Goal: Use online tool/utility: Utilize a website feature to perform a specific function

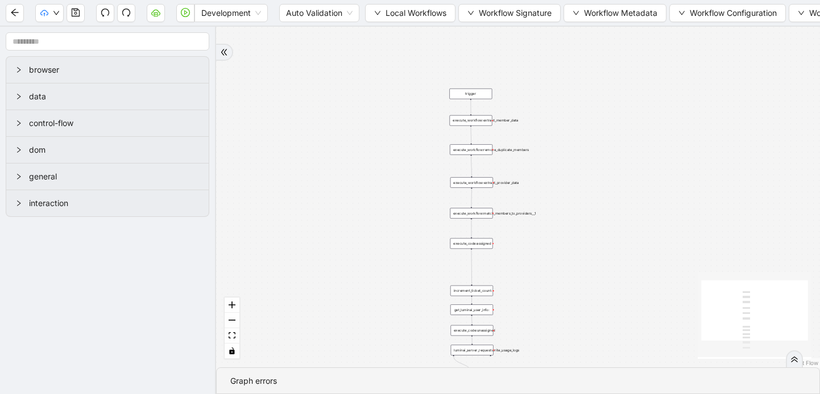
drag, startPoint x: 458, startPoint y: 105, endPoint x: 303, endPoint y: 277, distance: 231.8
click at [303, 277] on div "trigger execute_workflow:extract_member_data execute_workflow:remove_duplicate_…" at bounding box center [518, 197] width 604 height 341
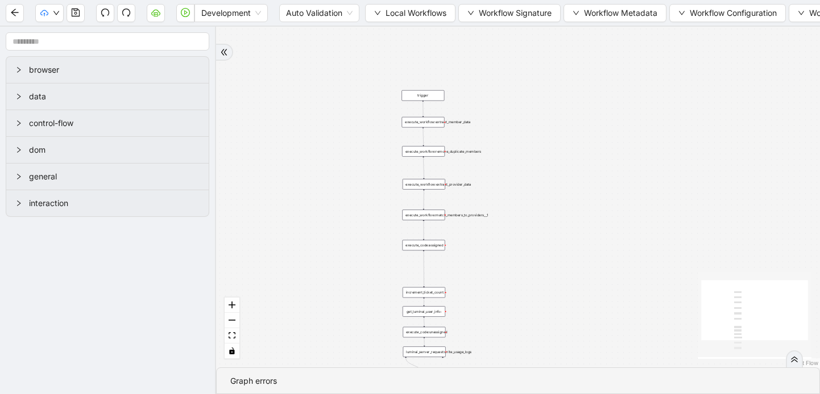
drag, startPoint x: 375, startPoint y: 130, endPoint x: 328, endPoint y: 132, distance: 47.2
click at [328, 132] on div "trigger execute_workflow:extract_member_data execute_workflow:remove_duplicate_…" at bounding box center [518, 197] width 604 height 341
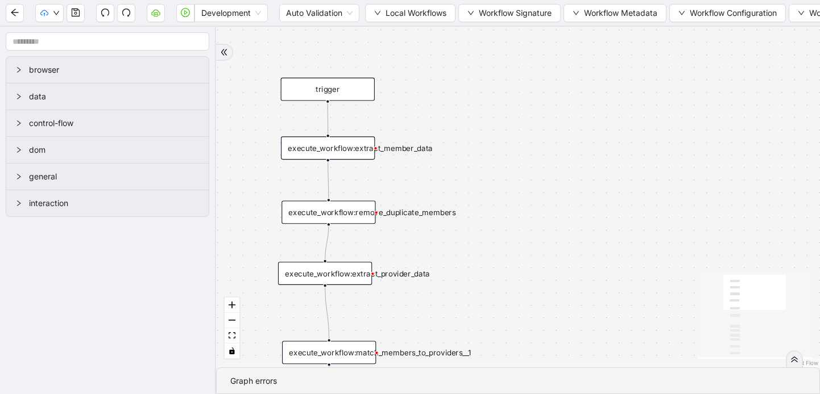
drag, startPoint x: 417, startPoint y: 285, endPoint x: 412, endPoint y: 273, distance: 12.2
click at [372, 273] on div "execute_workflow:extract_provider_data" at bounding box center [325, 273] width 94 height 23
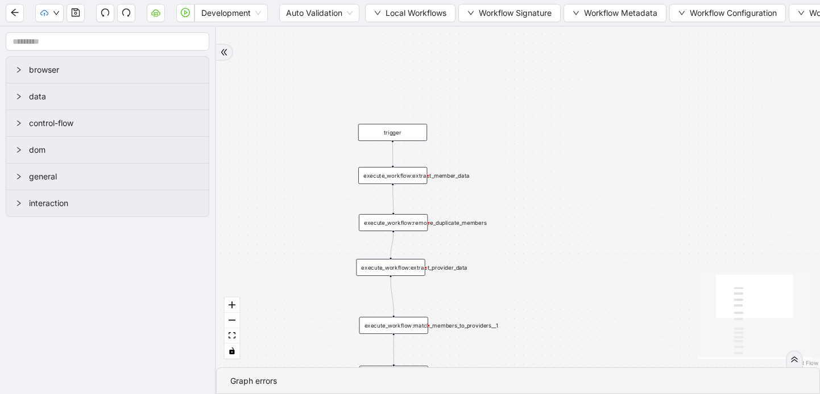
click at [413, 268] on div "execute_workflow:extract_provider_data" at bounding box center [390, 267] width 69 height 17
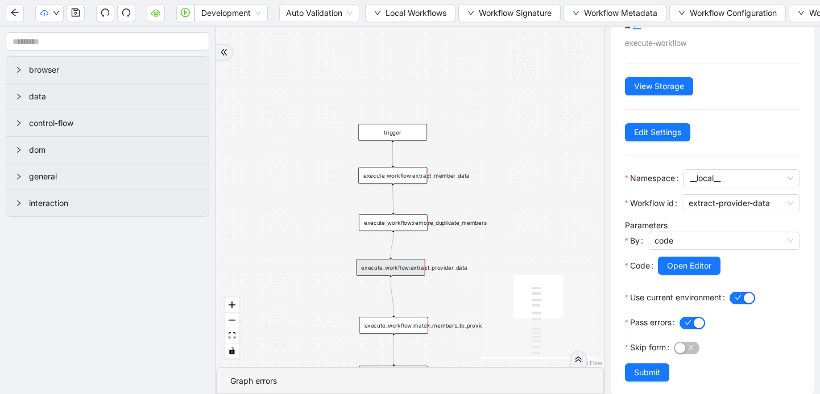
scroll to position [55, 0]
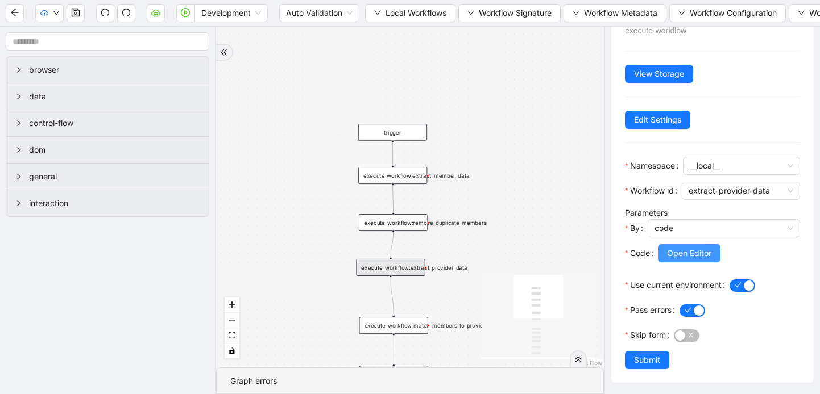
click at [688, 254] on span "Open Editor" at bounding box center [689, 253] width 44 height 13
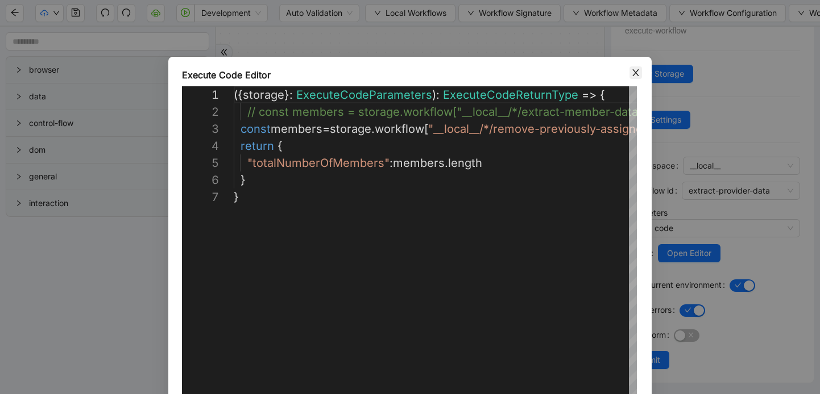
click at [633, 74] on icon "close" at bounding box center [635, 72] width 6 height 7
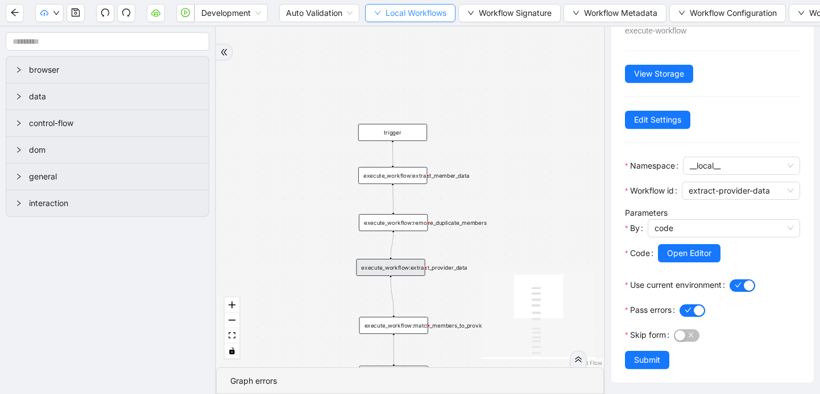
click at [404, 16] on span "Local Workflows" at bounding box center [415, 13] width 61 height 13
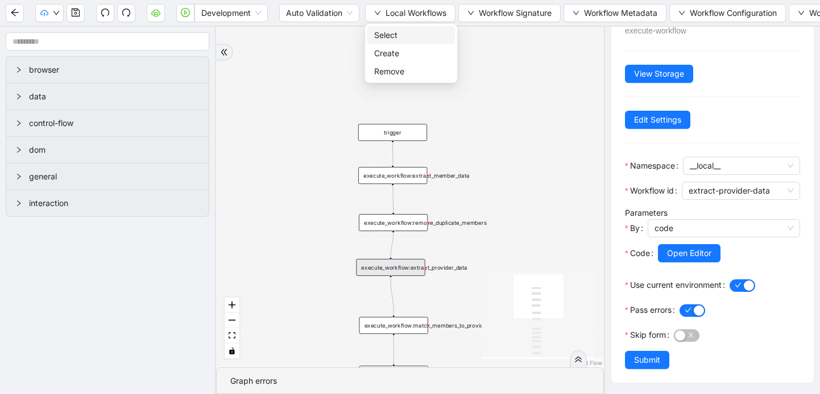
click at [389, 37] on span "Select" at bounding box center [411, 35] width 74 height 13
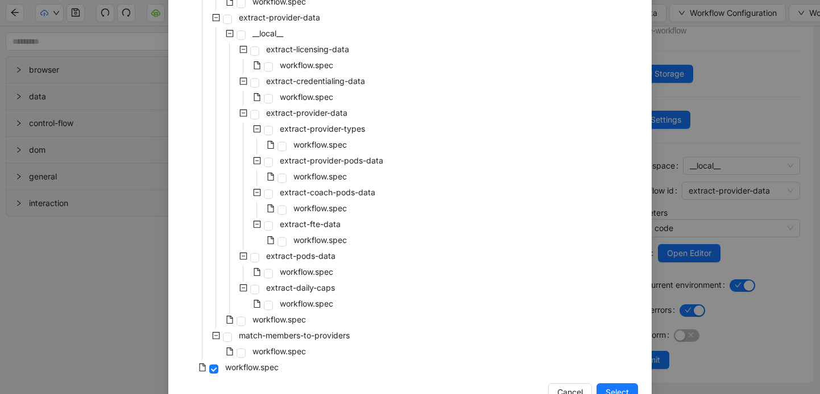
scroll to position [285, 0]
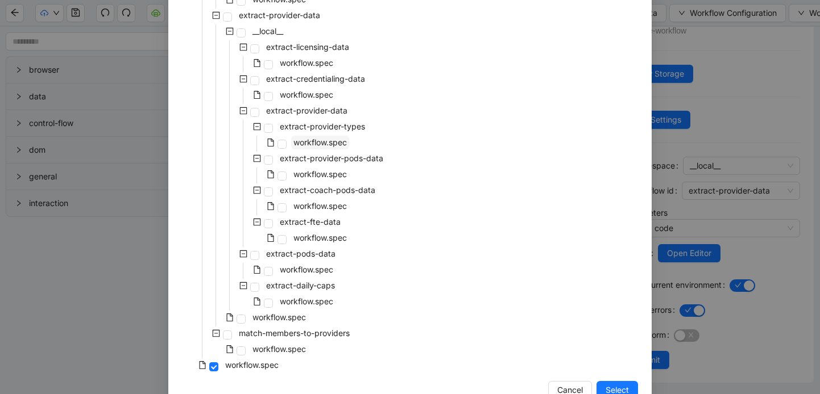
click at [312, 143] on span "workflow.spec" at bounding box center [319, 143] width 53 height 10
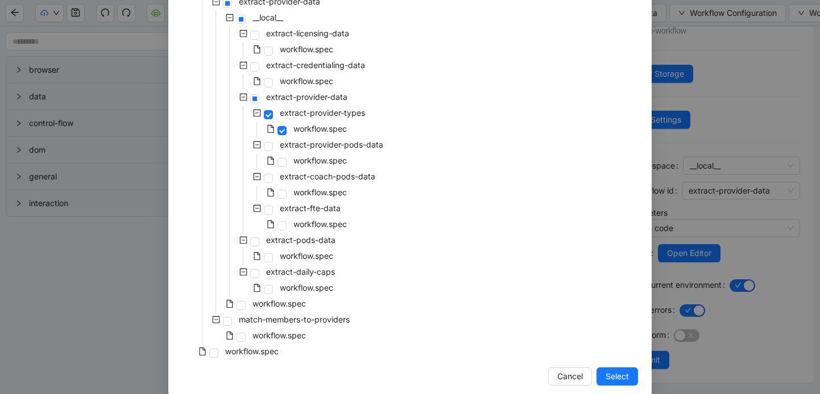
scroll to position [299, 0]
click at [284, 228] on span at bounding box center [281, 225] width 9 height 9
click at [623, 380] on span "Select" at bounding box center [616, 376] width 23 height 13
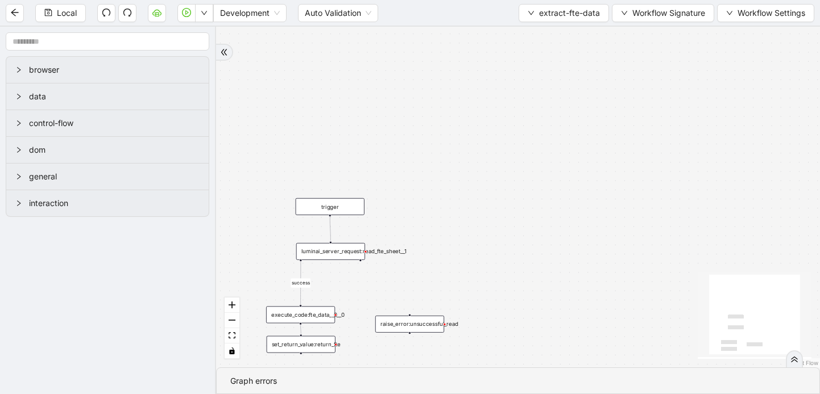
scroll to position [0, 0]
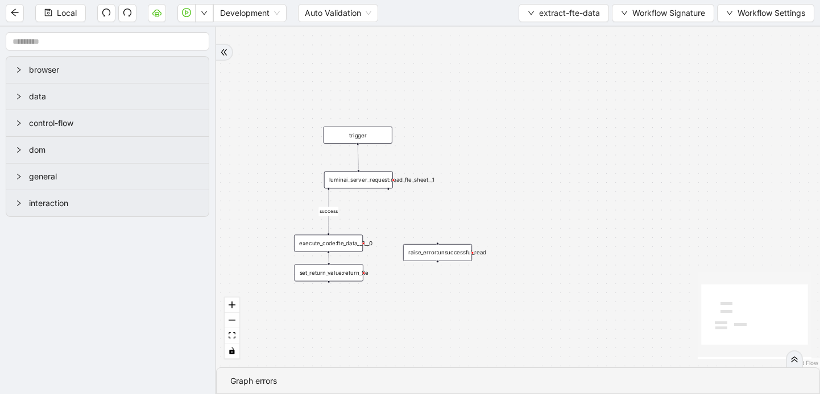
drag, startPoint x: 554, startPoint y: 277, endPoint x: 581, endPoint y: 206, distance: 76.8
click at [581, 206] on div "success trigger raise_error:unsuccessful_read set_return_value:return_fte execu…" at bounding box center [518, 197] width 604 height 341
click at [365, 182] on div "luminai_server_request:read_fte_sheet__1" at bounding box center [358, 179] width 69 height 17
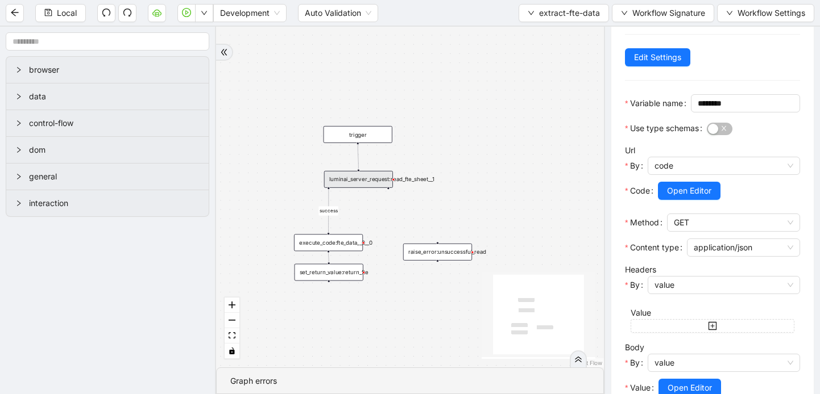
scroll to position [220, 0]
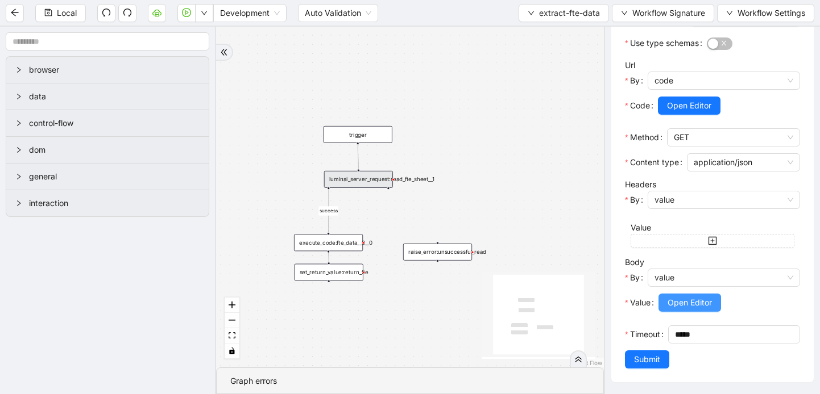
click at [682, 301] on span "Open Editor" at bounding box center [689, 303] width 44 height 13
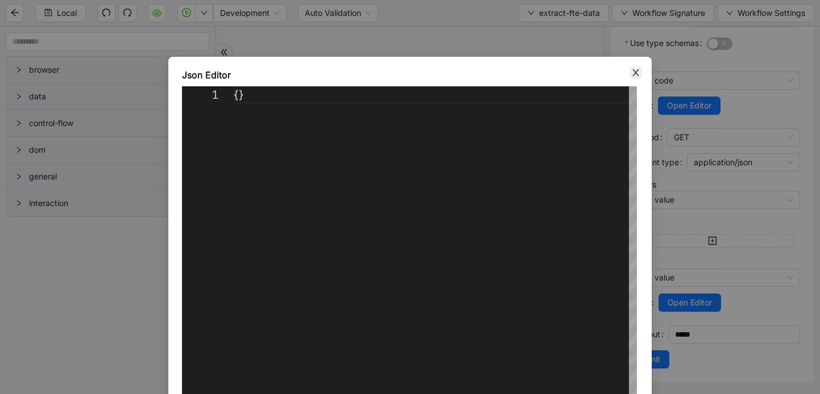
click at [633, 75] on icon "close" at bounding box center [635, 72] width 6 height 7
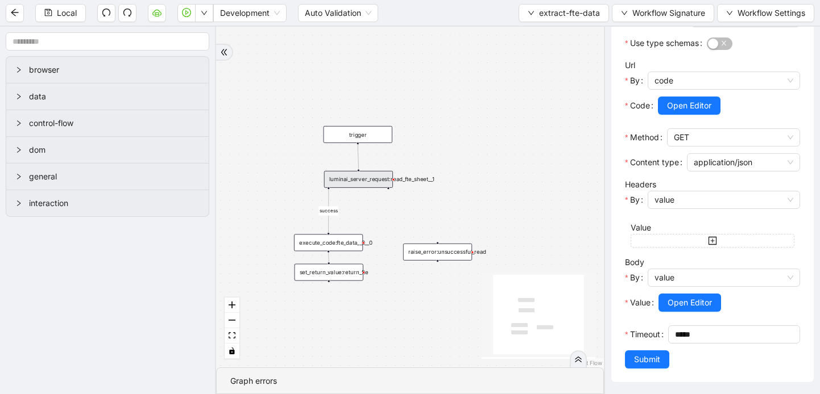
click at [329, 244] on div "execute_code:fte_data__0__0" at bounding box center [328, 242] width 69 height 17
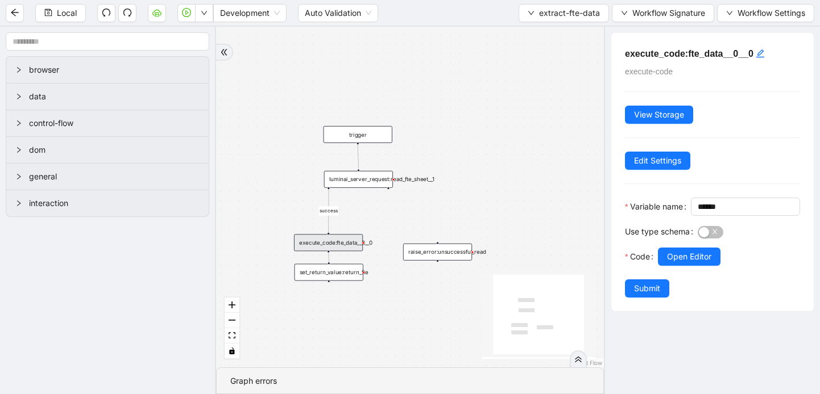
scroll to position [0, 0]
click at [681, 263] on span "Open Editor" at bounding box center [689, 257] width 44 height 13
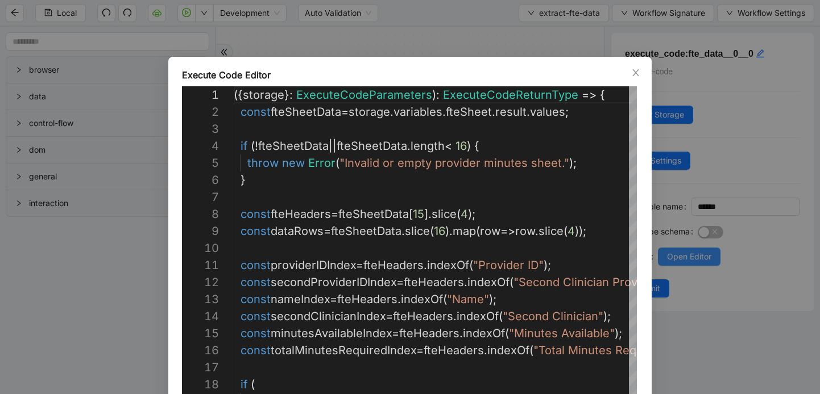
scroll to position [171, 0]
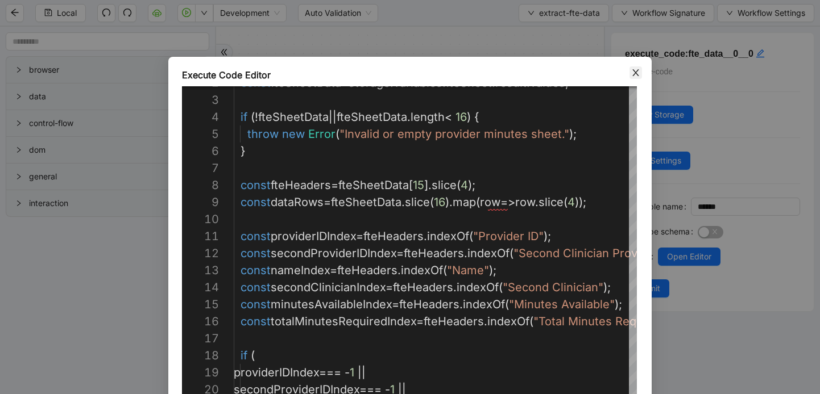
click at [641, 69] on span "Close" at bounding box center [635, 73] width 13 height 13
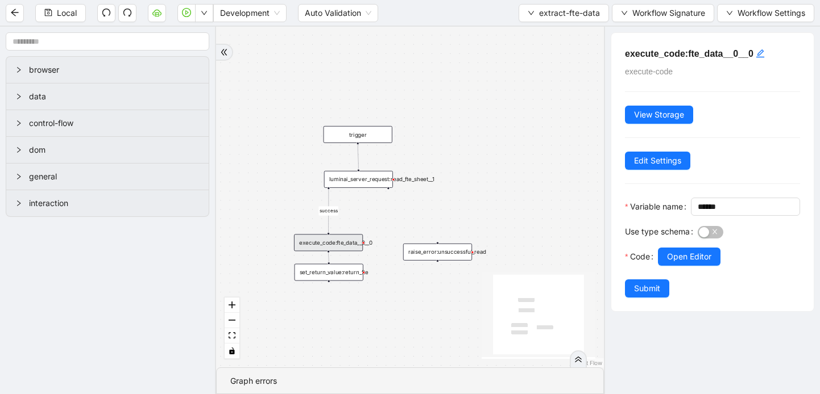
click at [341, 247] on div "execute_code:fte_data__0__0" at bounding box center [328, 242] width 69 height 17
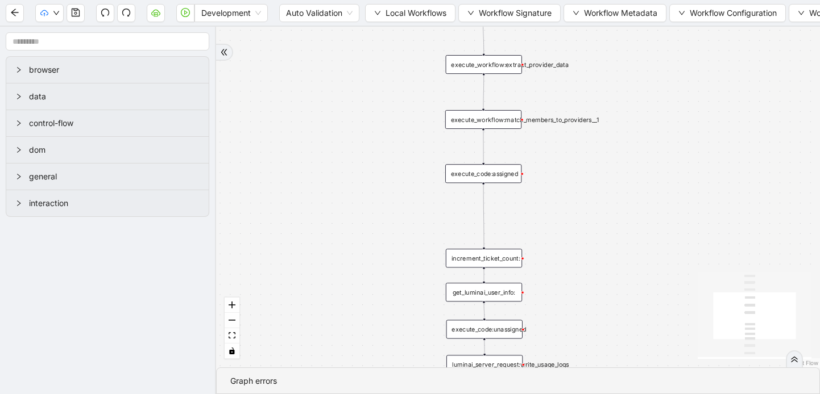
drag, startPoint x: 676, startPoint y: 85, endPoint x: 546, endPoint y: 254, distance: 213.2
click at [546, 255] on div "trigger execute_workflow:extract_member_data execute_workflow:remove_duplicate_…" at bounding box center [518, 197] width 604 height 341
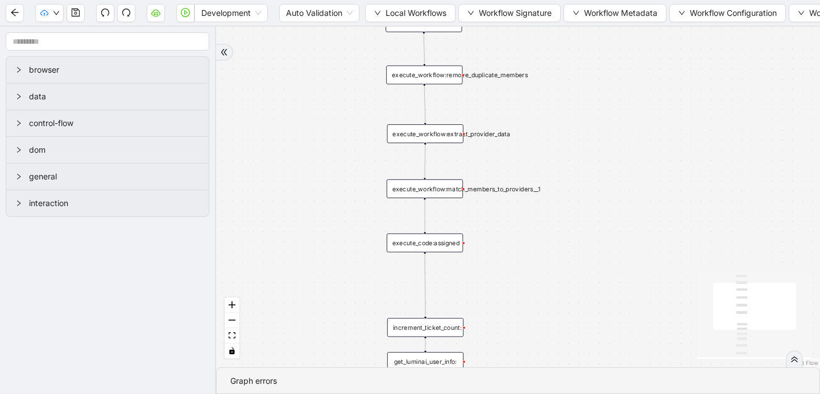
drag, startPoint x: 668, startPoint y: 95, endPoint x: 609, endPoint y: 163, distance: 89.5
click at [609, 163] on div "trigger execute_workflow:extract_member_data execute_workflow:remove_duplicate_…" at bounding box center [518, 197] width 604 height 341
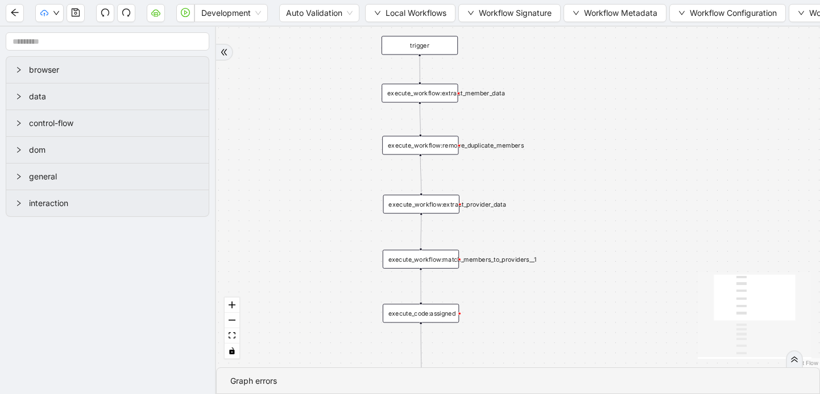
drag, startPoint x: 655, startPoint y: 90, endPoint x: 656, endPoint y: 155, distance: 64.8
click at [657, 155] on div "trigger execute_workflow:extract_member_data execute_workflow:remove_duplicate_…" at bounding box center [518, 197] width 604 height 341
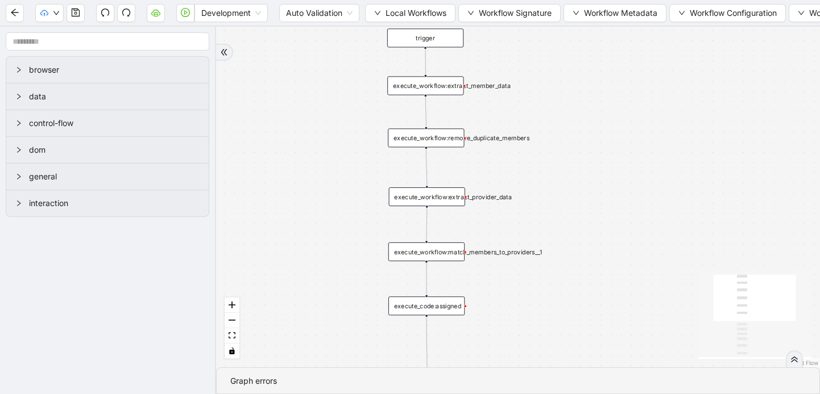
click at [446, 201] on div "execute_workflow:extract_provider_data" at bounding box center [427, 197] width 76 height 19
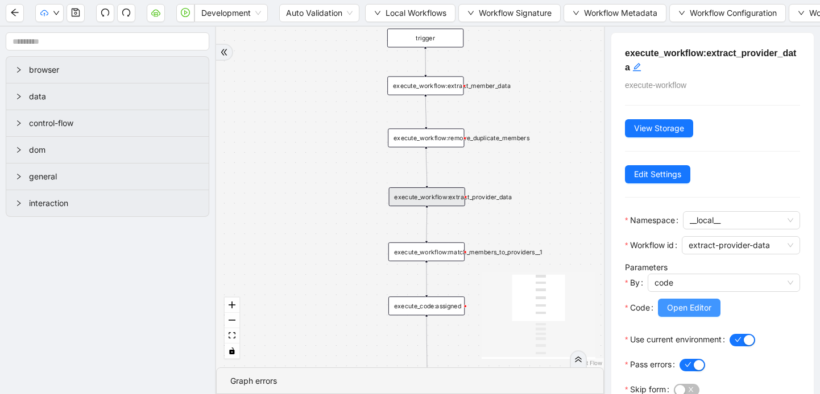
click at [674, 307] on span "Open Editor" at bounding box center [689, 308] width 44 height 13
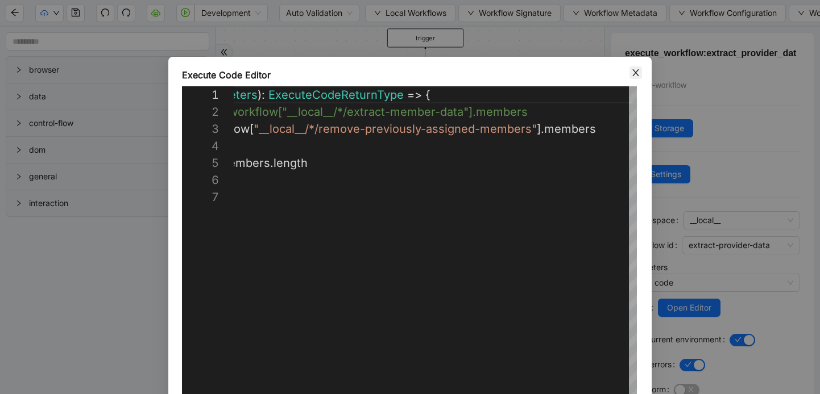
click at [636, 73] on icon "close" at bounding box center [635, 72] width 6 height 7
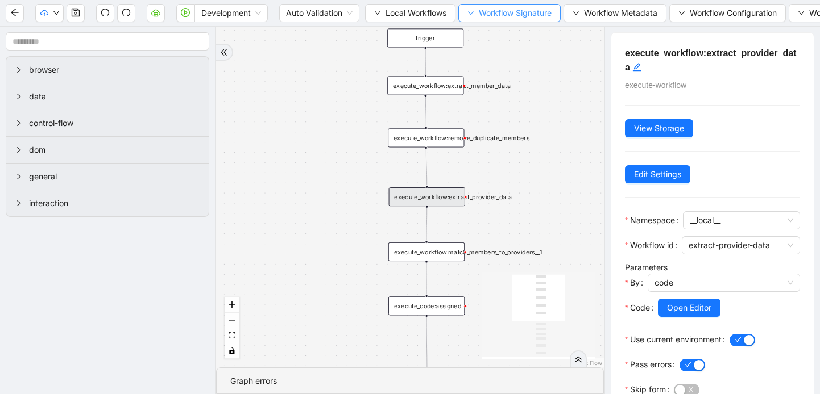
click at [479, 15] on button "Workflow Signature" at bounding box center [509, 13] width 102 height 18
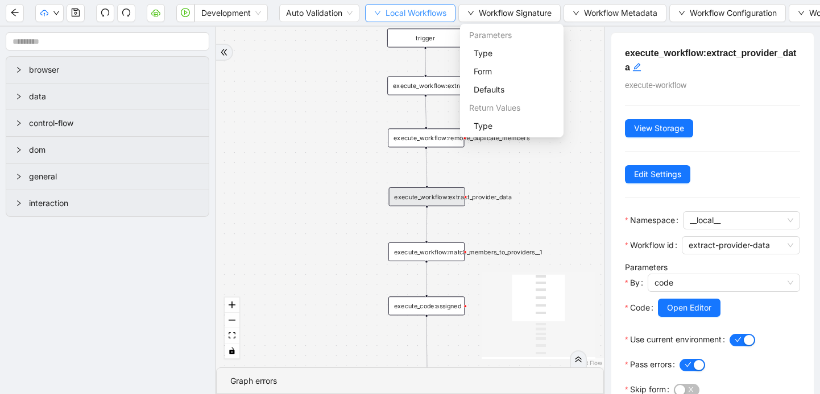
click at [377, 16] on icon "down" at bounding box center [377, 13] width 7 height 7
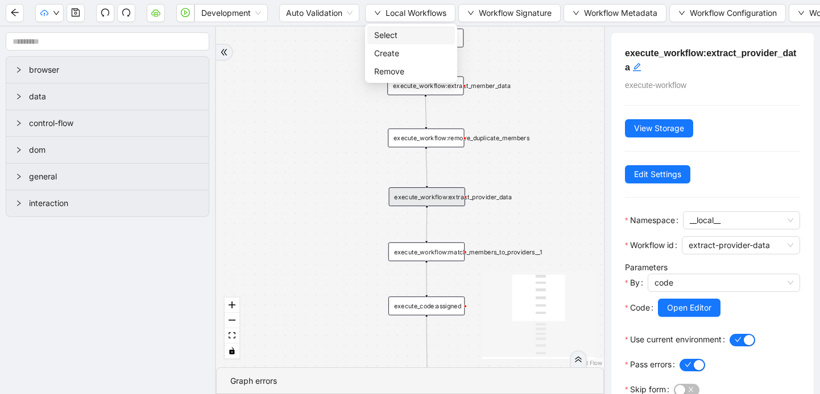
click at [392, 35] on span "Select" at bounding box center [411, 35] width 74 height 13
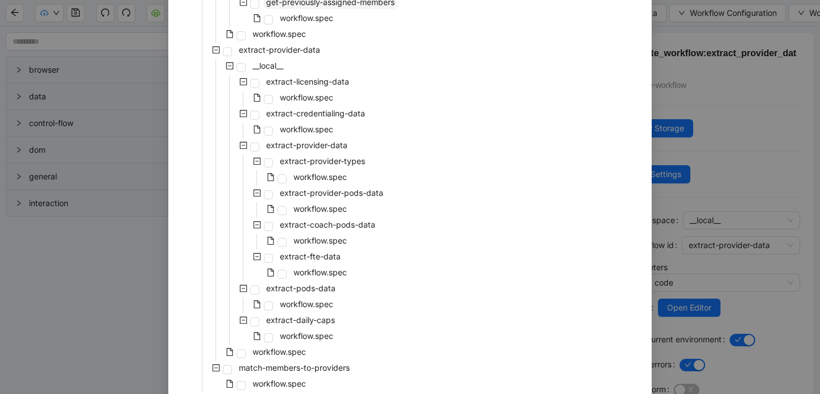
scroll to position [251, 0]
click at [229, 49] on span at bounding box center [227, 51] width 9 height 9
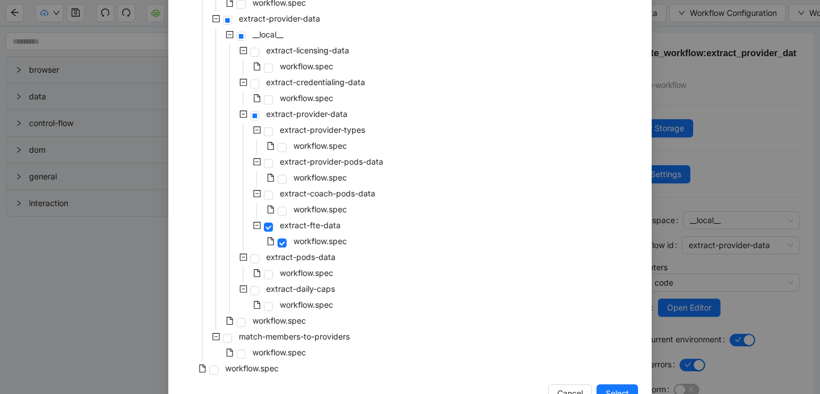
scroll to position [315, 0]
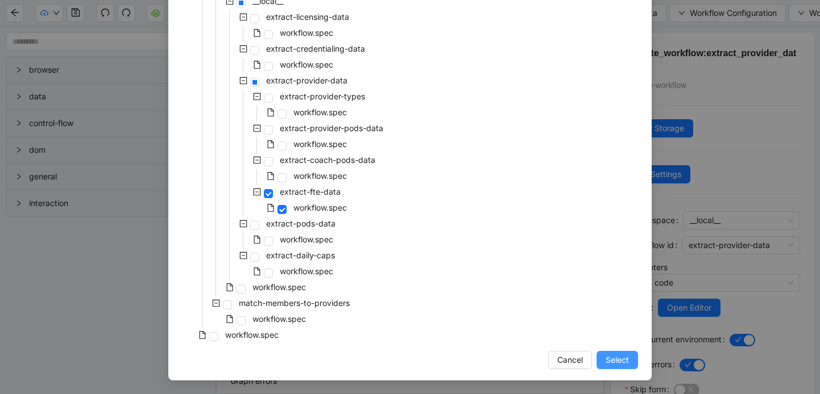
click at [617, 360] on span "Select" at bounding box center [616, 360] width 23 height 13
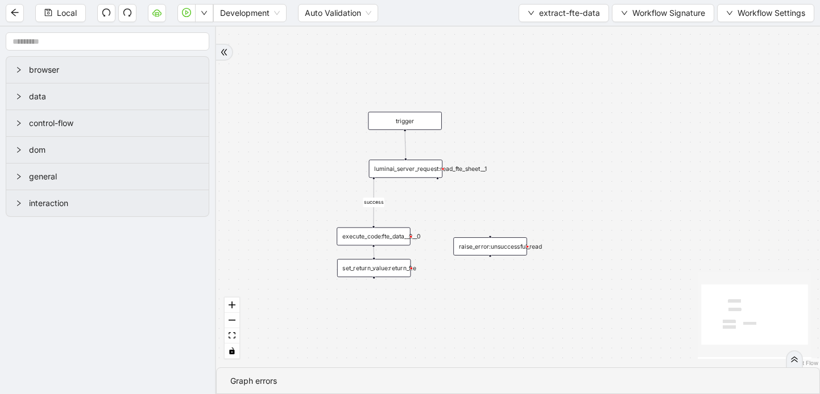
drag, startPoint x: 471, startPoint y: 181, endPoint x: 511, endPoint y: 180, distance: 39.8
click at [511, 180] on div "success trigger raise_error:unsuccessful_read set_return_value:return_fte execu…" at bounding box center [518, 197] width 604 height 341
click at [412, 174] on div "luminai_server_request:read_fte_sheet__1" at bounding box center [409, 170] width 71 height 18
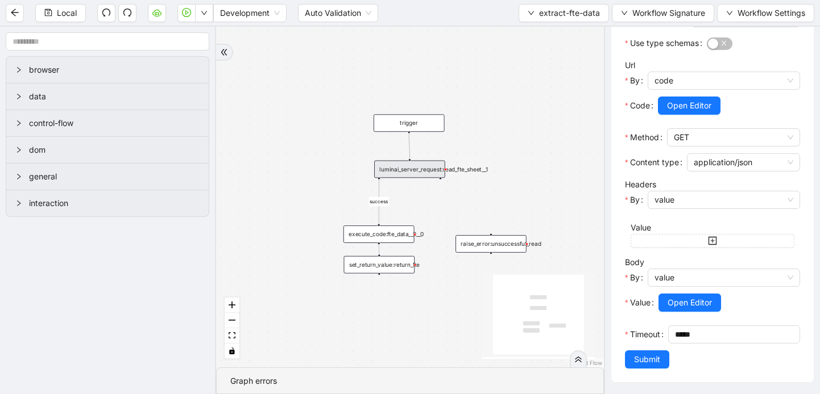
scroll to position [220, 0]
click at [684, 302] on span "Open Editor" at bounding box center [689, 303] width 44 height 13
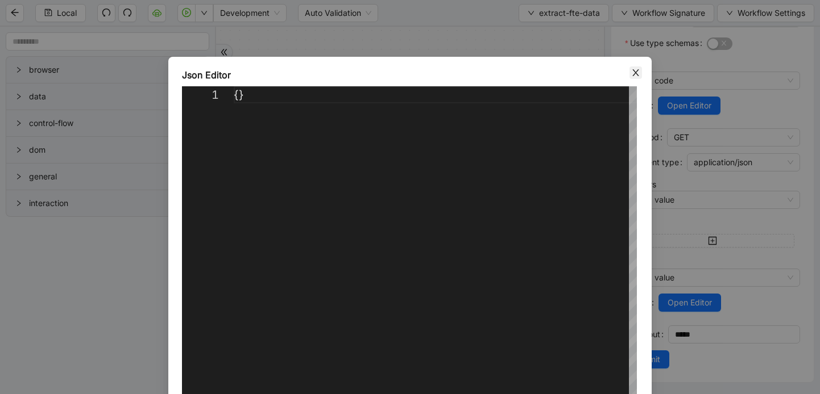
click at [637, 74] on icon "close" at bounding box center [635, 72] width 6 height 7
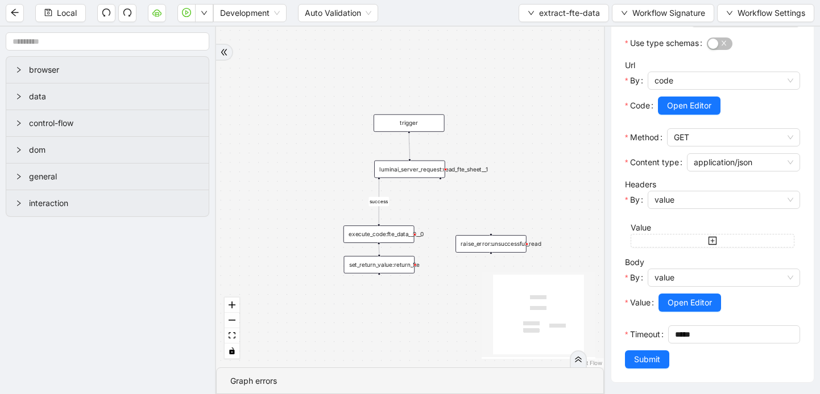
click at [392, 236] on div "execute_code:fte_data__0__0" at bounding box center [378, 235] width 71 height 18
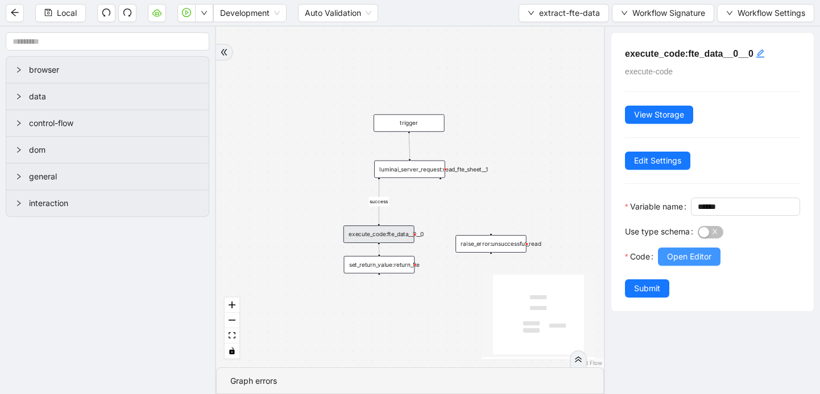
click at [679, 263] on span "Open Editor" at bounding box center [689, 257] width 44 height 13
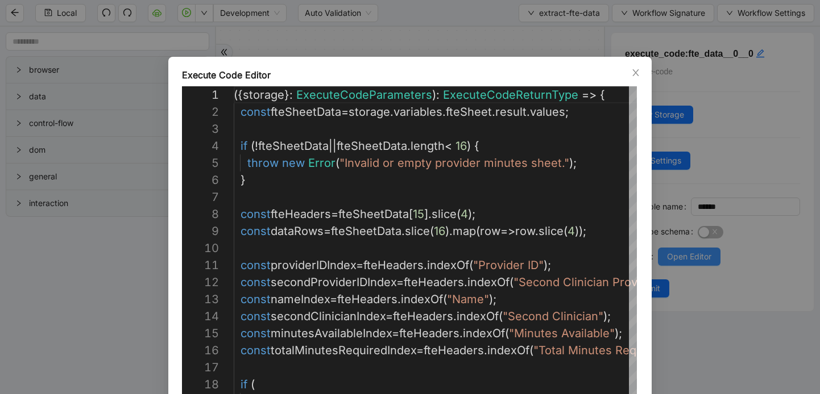
scroll to position [171, 0]
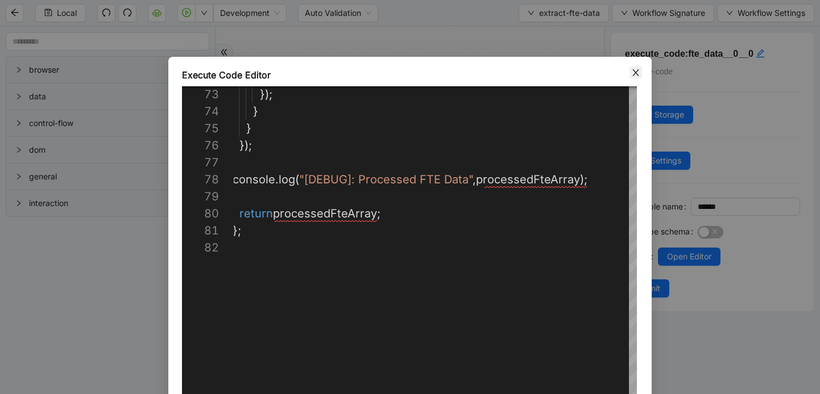
click at [636, 67] on span "Close" at bounding box center [635, 73] width 13 height 13
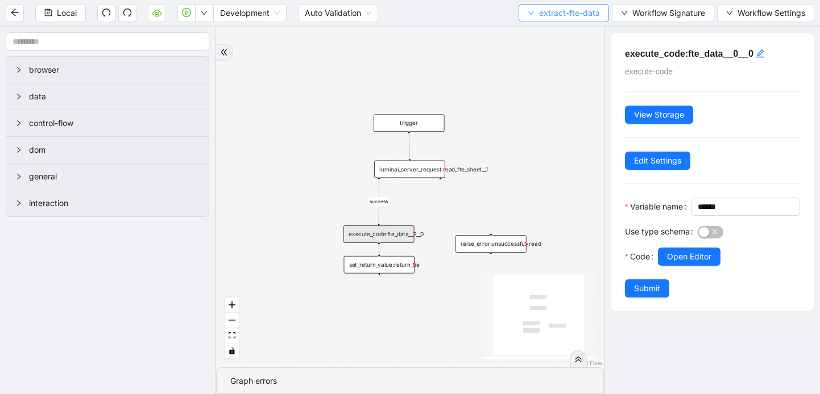
click at [522, 17] on button "extract-fte-data" at bounding box center [563, 13] width 90 height 18
click at [535, 29] on span "Select" at bounding box center [561, 35] width 71 height 13
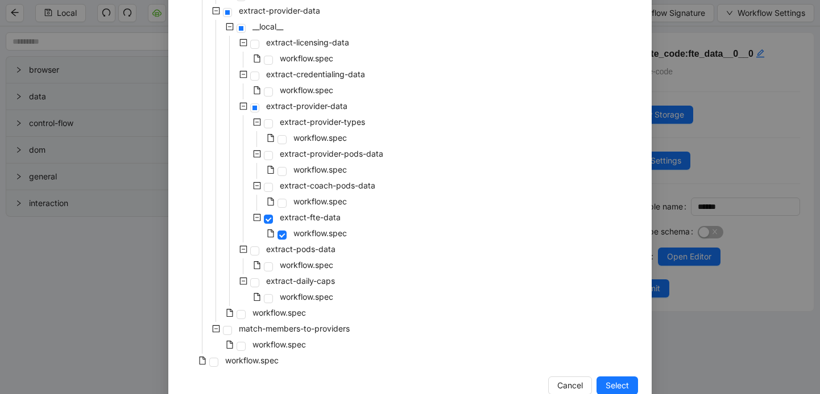
scroll to position [296, 0]
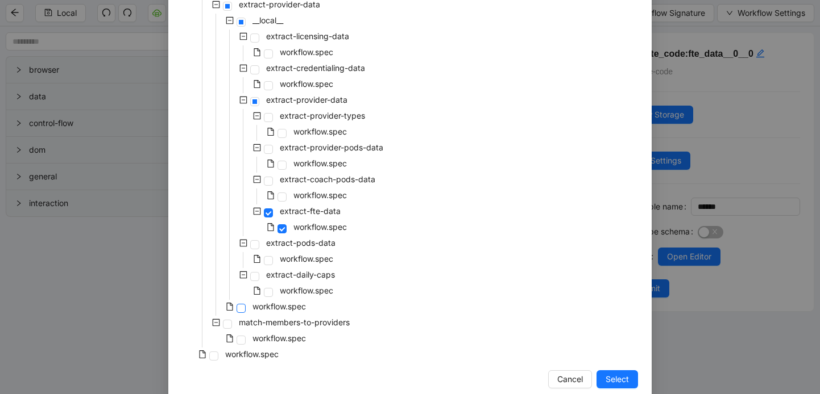
click at [240, 309] on span at bounding box center [240, 308] width 9 height 9
click at [604, 382] on button "Select" at bounding box center [616, 380] width 41 height 18
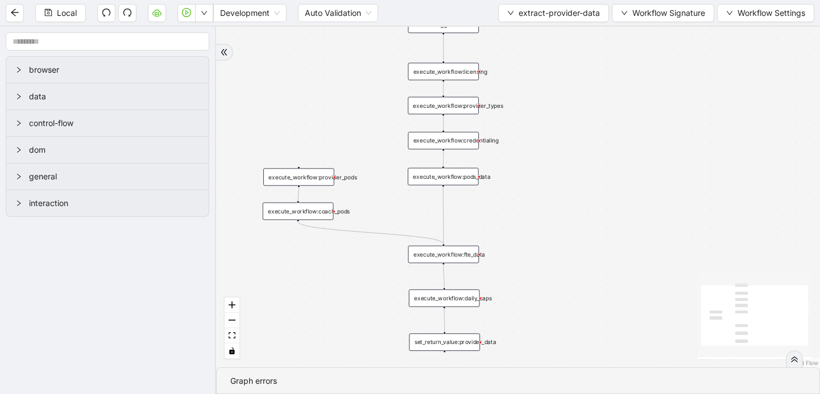
drag, startPoint x: 473, startPoint y: 218, endPoint x: 388, endPoint y: 95, distance: 149.8
click at [388, 94] on div "trigger execute_workflow:licensing execute_workflow:credentialing set_return_va…" at bounding box center [518, 197] width 604 height 341
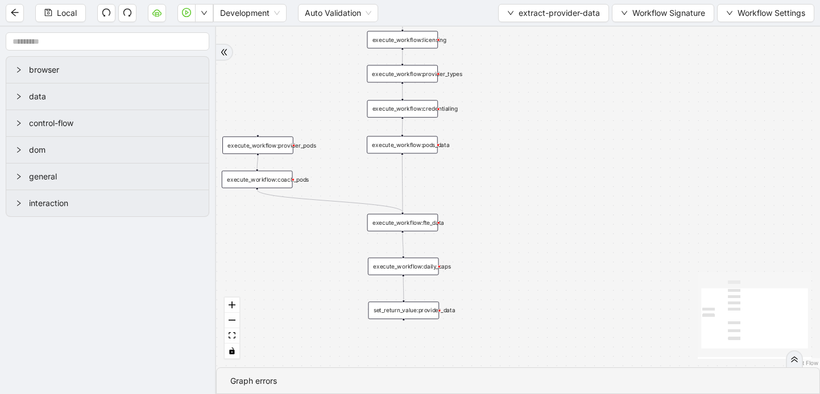
drag, startPoint x: 532, startPoint y: 119, endPoint x: 489, endPoint y: 85, distance: 54.9
click at [489, 85] on div "trigger execute_workflow:licensing execute_workflow:credentialing set_return_va…" at bounding box center [518, 197] width 604 height 341
click at [515, 15] on button "extract-provider-data" at bounding box center [553, 13] width 111 height 18
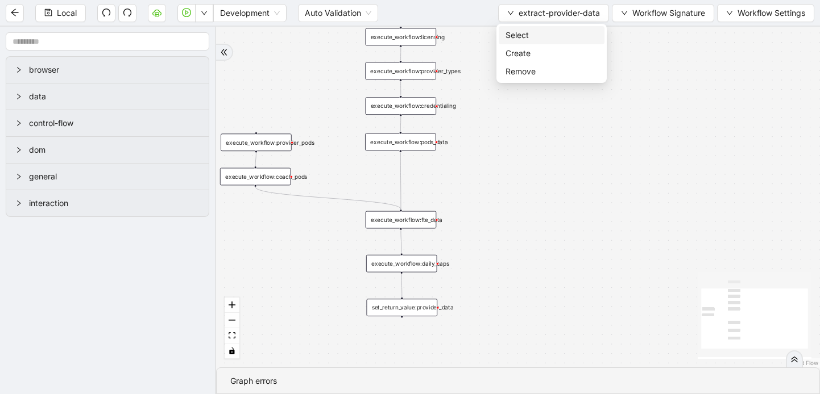
click at [517, 38] on span "Select" at bounding box center [551, 35] width 92 height 13
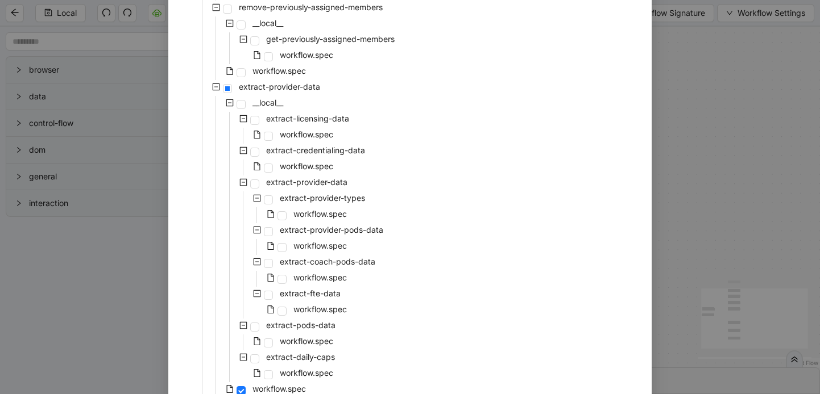
scroll to position [222, 0]
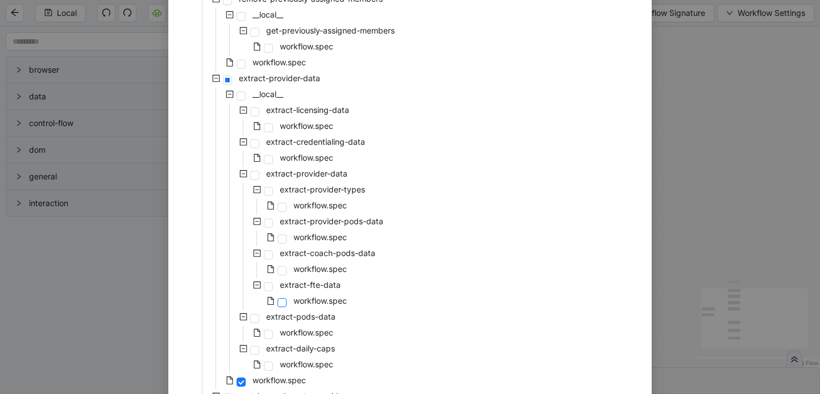
click at [279, 303] on span at bounding box center [281, 302] width 9 height 9
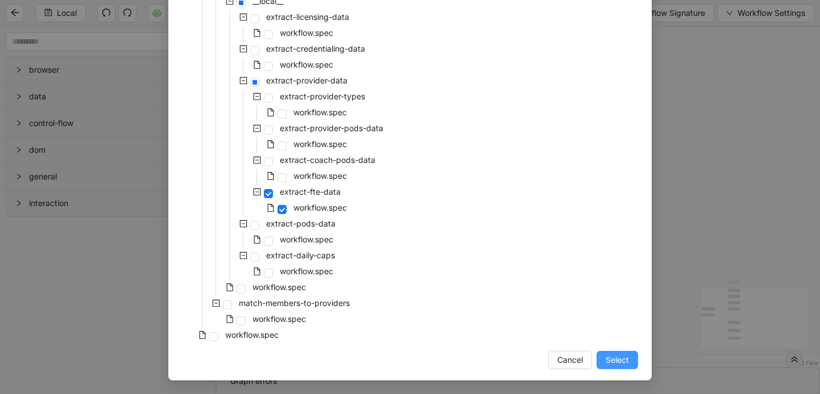
click at [612, 360] on span "Select" at bounding box center [616, 360] width 23 height 13
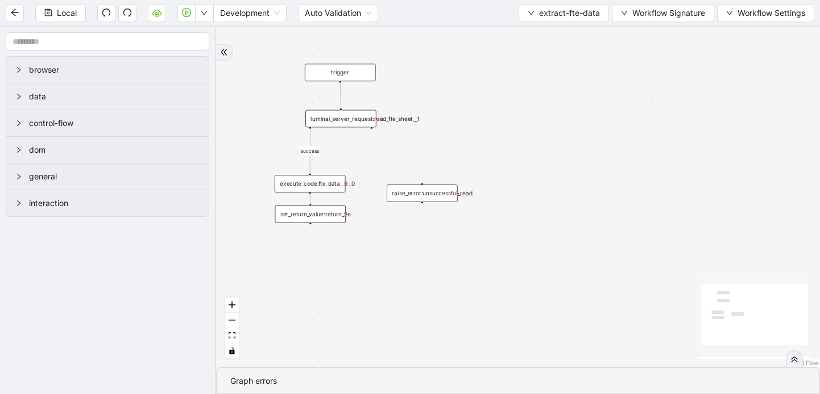
drag, startPoint x: 591, startPoint y: 197, endPoint x: 650, endPoint y: 305, distance: 122.9
click at [650, 305] on div "success trigger raise_error:unsuccessful_read set_return_value:return_fte execu…" at bounding box center [518, 197] width 604 height 341
click at [333, 123] on div "luminai_server_request:read_fte_sheet__1" at bounding box center [340, 119] width 71 height 18
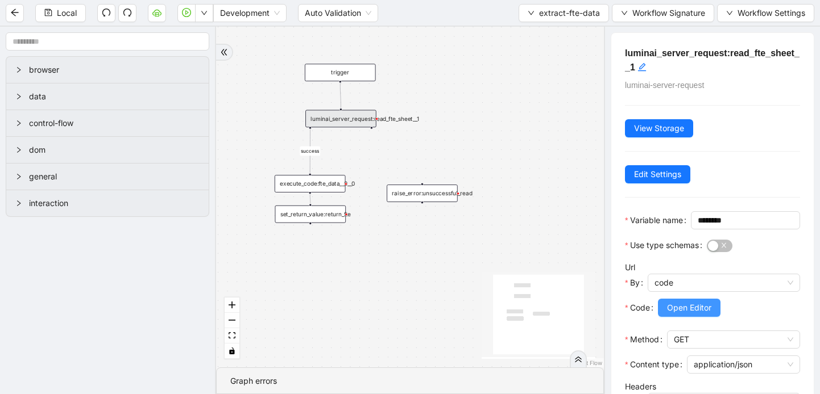
click at [691, 314] on span "Open Editor" at bounding box center [689, 308] width 44 height 13
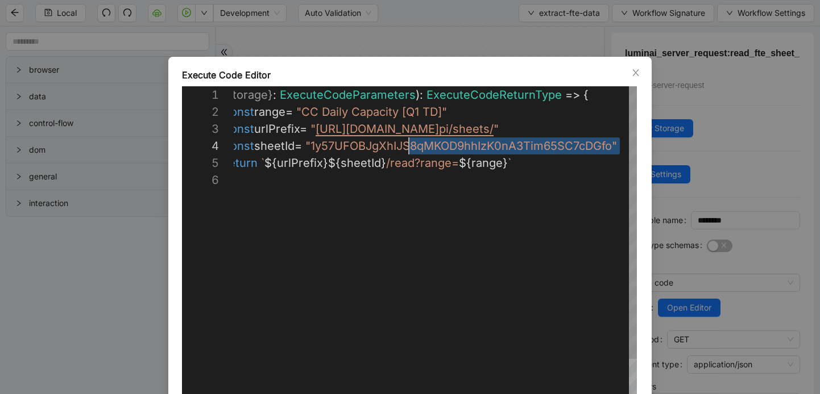
scroll to position [51, 182]
drag, startPoint x: 618, startPoint y: 149, endPoint x: 398, endPoint y: 153, distance: 220.0
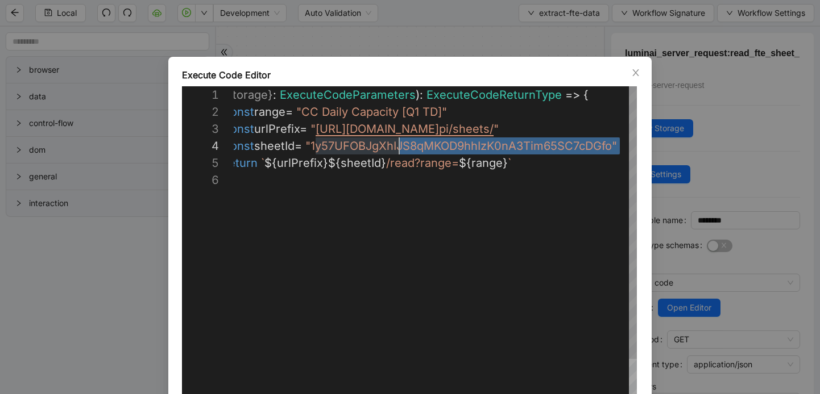
scroll to position [85, 5]
click at [406, 218] on div "( { storage } : ExecuteCodeParameters ): ExecuteCodeReturnType => { const range…" at bounding box center [458, 299] width 482 height 426
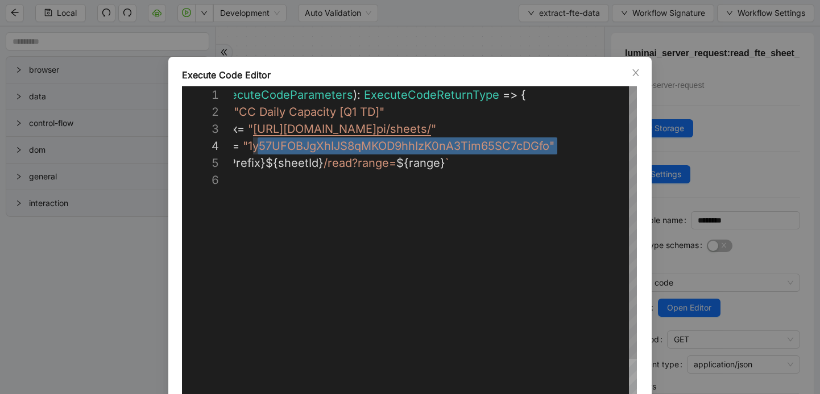
scroll to position [51, 98]
drag, startPoint x: 556, startPoint y: 146, endPoint x: 253, endPoint y: 143, distance: 302.4
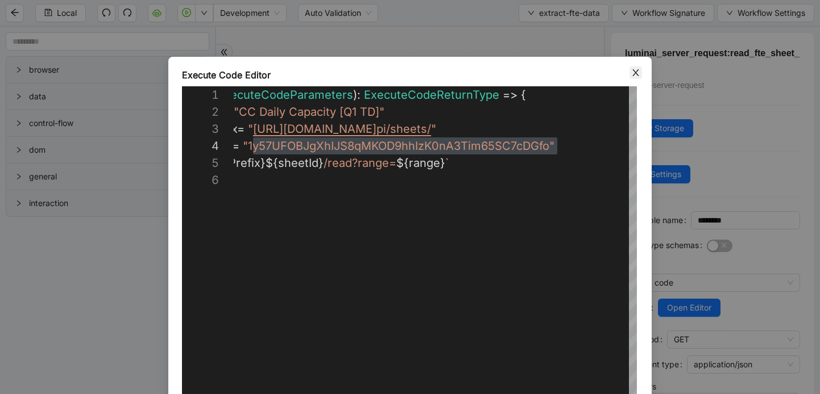
click at [637, 72] on icon "close" at bounding box center [635, 72] width 9 height 9
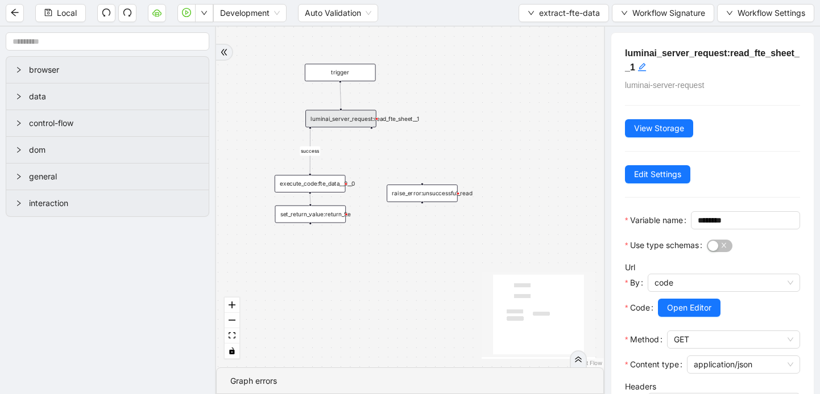
click at [363, 125] on div "luminai_server_request:read_fte_sheet__1" at bounding box center [340, 119] width 71 height 18
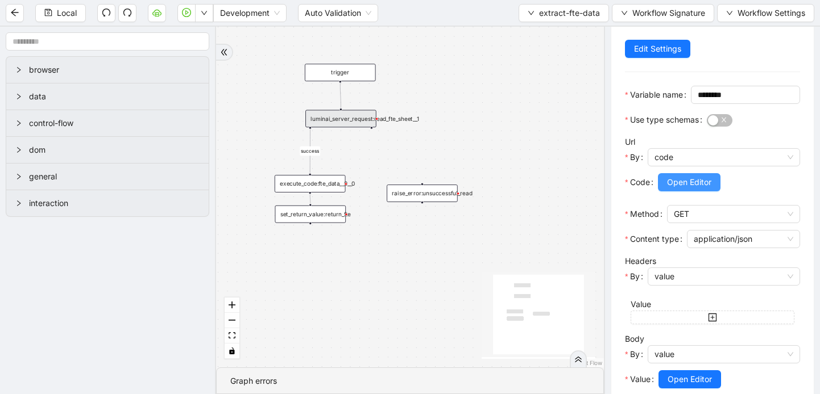
scroll to position [220, 0]
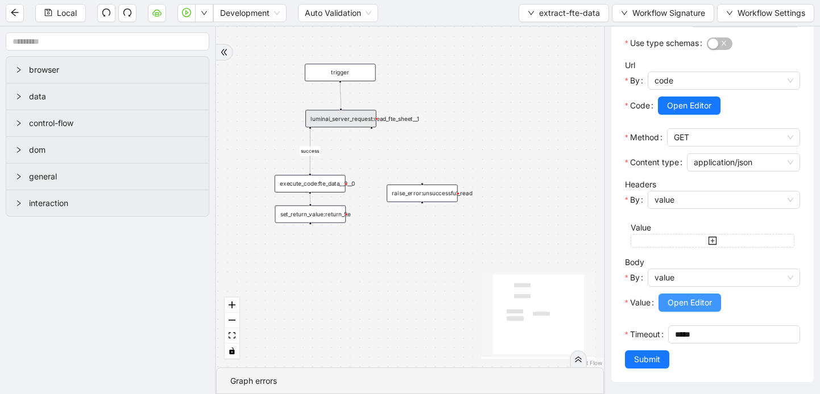
click at [681, 309] on span "Open Editor" at bounding box center [689, 303] width 44 height 13
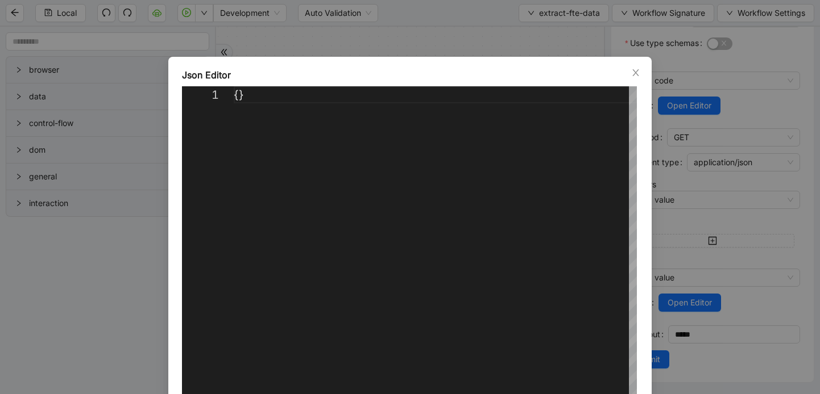
click at [638, 80] on div "Json Editor 1 {} ** Enter to Rename, ⇧Enter to Preview Cancel Save" at bounding box center [409, 260] width 483 height 407
click at [634, 73] on icon "close" at bounding box center [635, 72] width 6 height 7
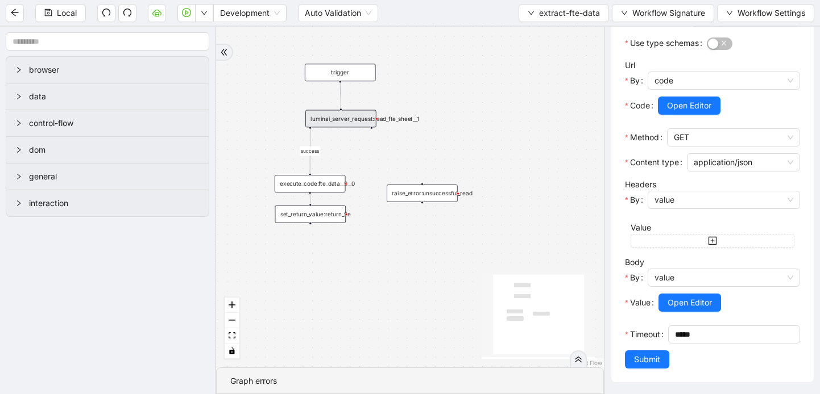
click at [347, 123] on div "luminai_server_request:read_fte_sheet__1" at bounding box center [340, 119] width 71 height 18
click at [691, 298] on span "Open Editor" at bounding box center [689, 303] width 44 height 13
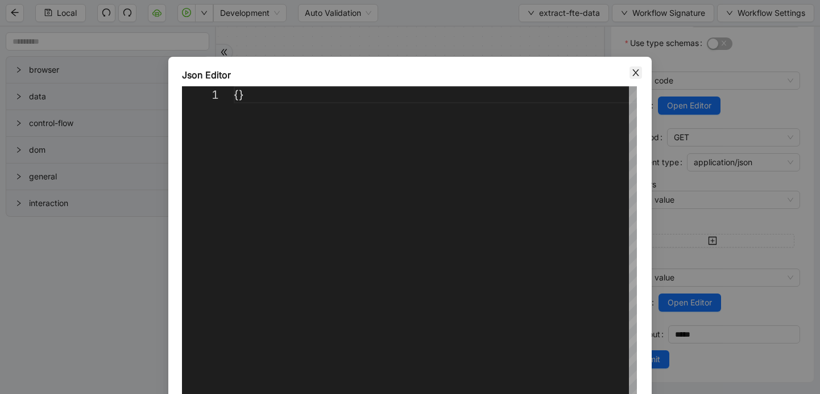
click at [634, 69] on icon "close" at bounding box center [635, 72] width 9 height 9
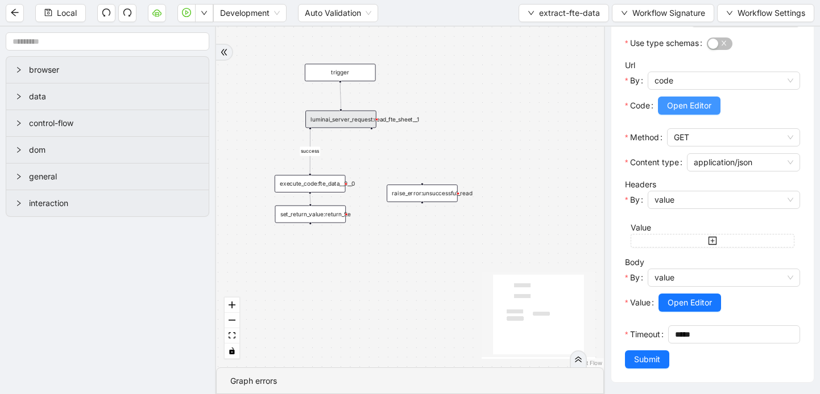
click at [700, 105] on span "Open Editor" at bounding box center [689, 105] width 44 height 13
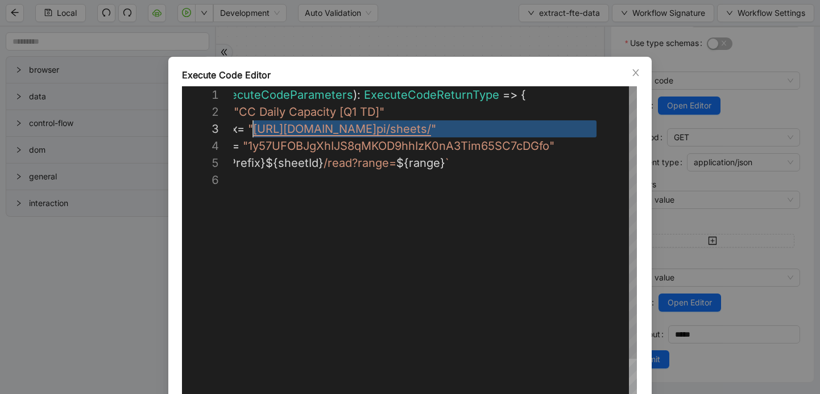
scroll to position [34, 103]
drag, startPoint x: 596, startPoint y: 131, endPoint x: 257, endPoint y: 135, distance: 338.2
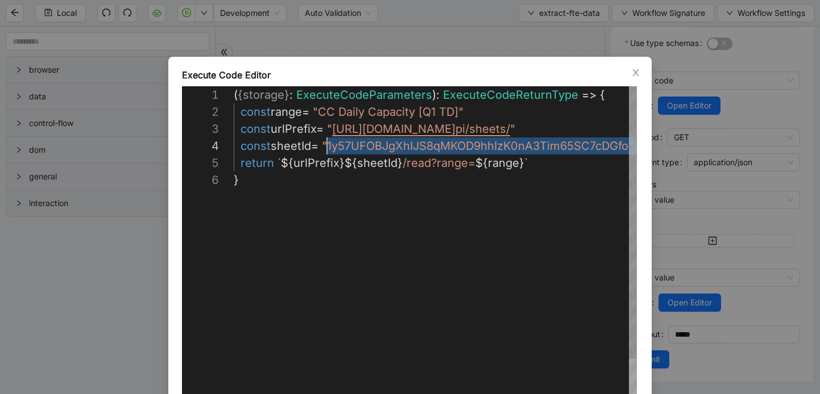
scroll to position [51, 98]
drag, startPoint x: 558, startPoint y: 149, endPoint x: 334, endPoint y: 149, distance: 223.9
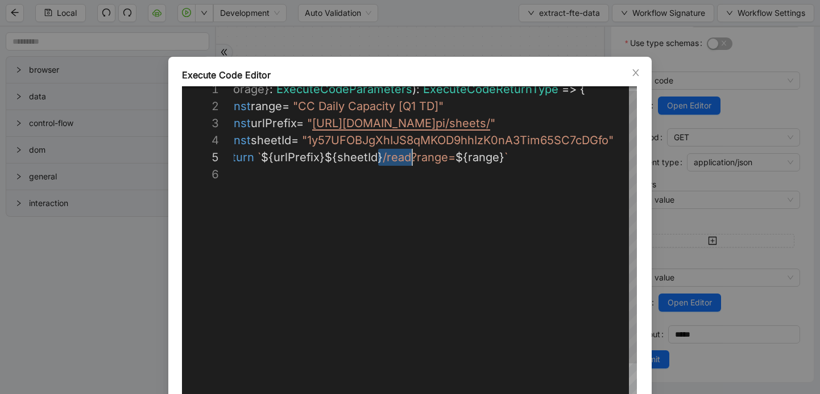
scroll to position [68, 198]
drag, startPoint x: 378, startPoint y: 159, endPoint x: 411, endPoint y: 158, distance: 33.0
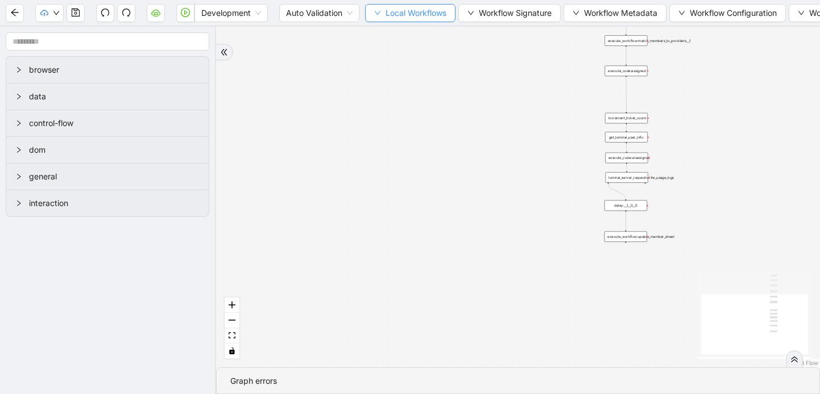
click at [383, 13] on button "Local Workflows" at bounding box center [410, 13] width 90 height 18
click at [394, 38] on span "Select" at bounding box center [411, 35] width 74 height 13
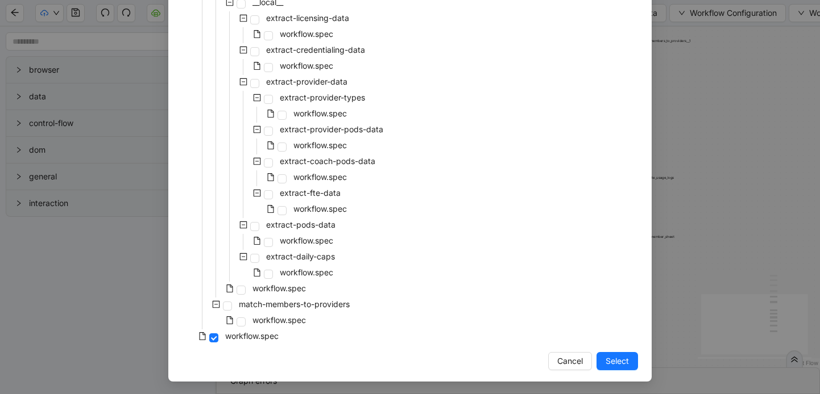
scroll to position [315, 0]
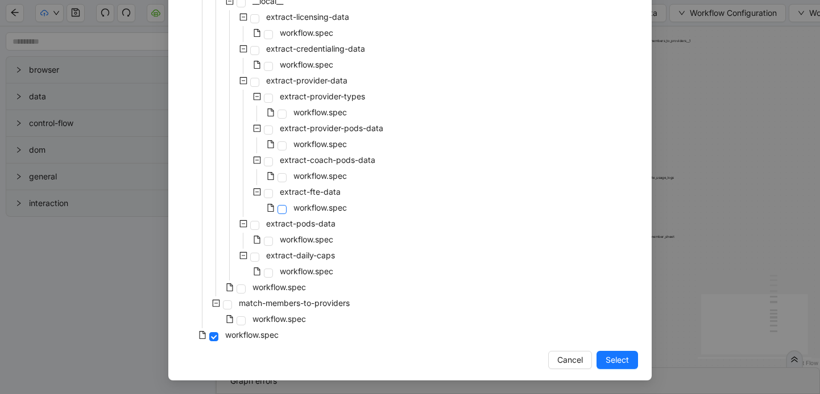
click at [284, 210] on span at bounding box center [281, 209] width 9 height 9
click at [617, 355] on span "Select" at bounding box center [616, 360] width 23 height 13
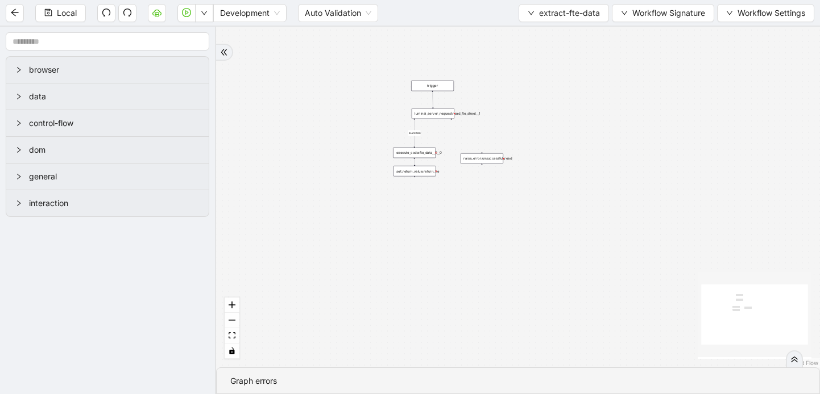
drag, startPoint x: 585, startPoint y: 139, endPoint x: 431, endPoint y: 257, distance: 194.2
click at [431, 257] on div "success trigger raise_error:unsuccessful_read set_return_value:return_fte execu…" at bounding box center [518, 197] width 604 height 341
click at [437, 117] on div "luminai_server_request:read_fte_sheet__1" at bounding box center [433, 114] width 43 height 11
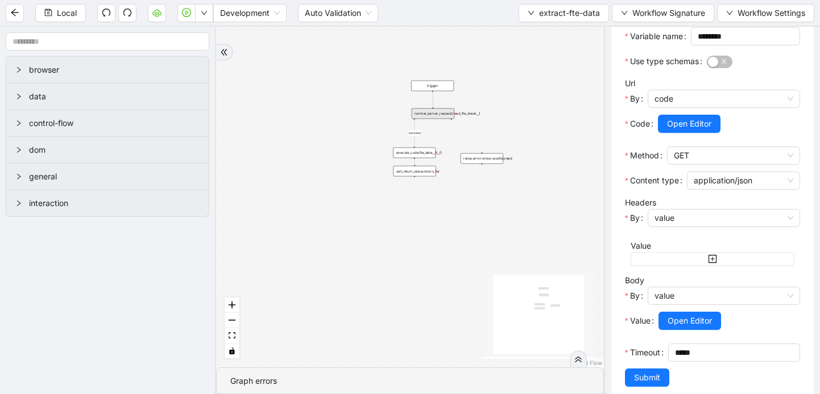
scroll to position [220, 0]
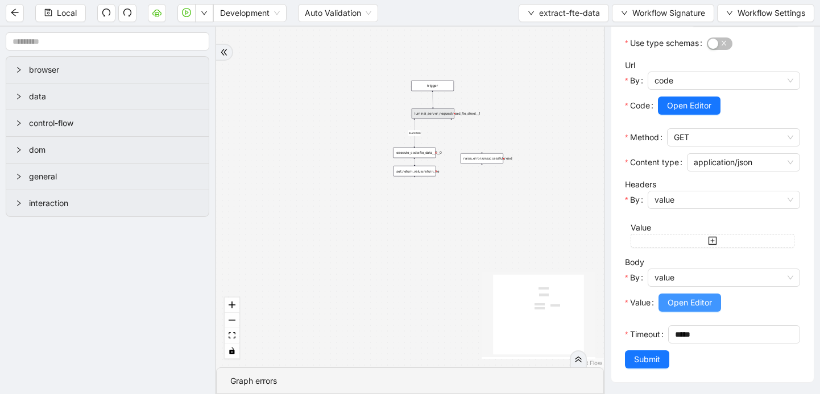
click at [696, 301] on span "Open Editor" at bounding box center [689, 303] width 44 height 13
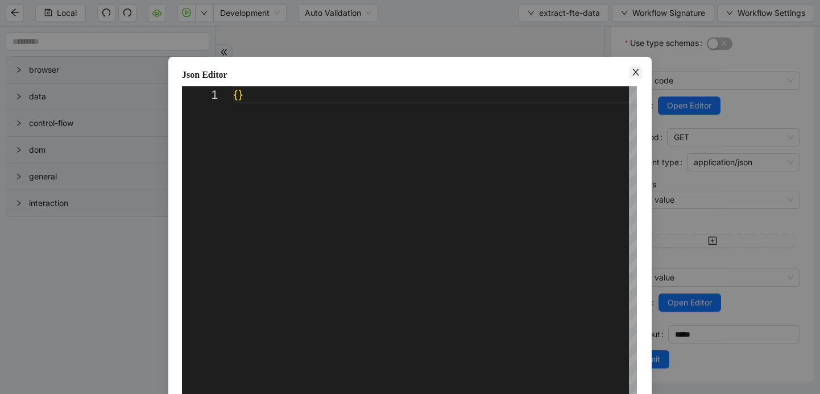
click at [634, 75] on icon "close" at bounding box center [635, 72] width 9 height 9
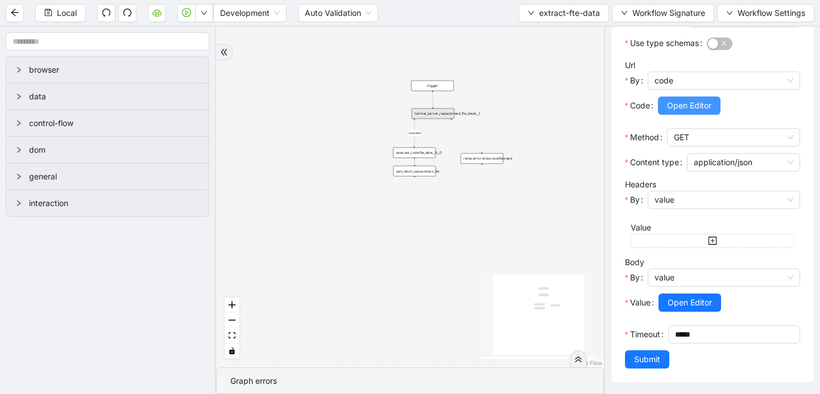
click at [690, 110] on span "Open Editor" at bounding box center [689, 105] width 44 height 13
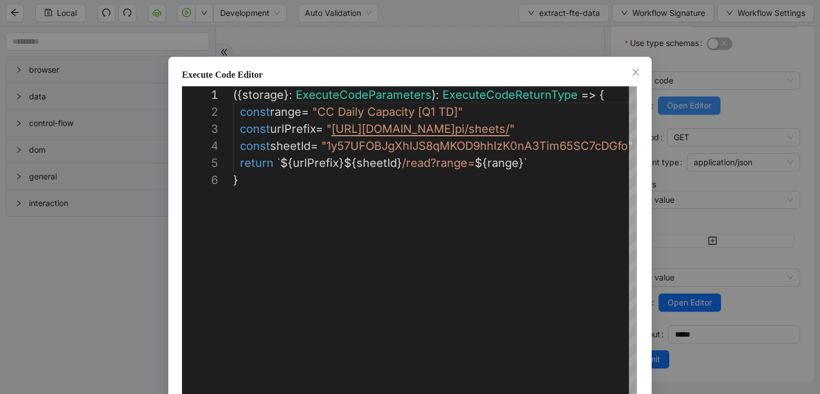
scroll to position [85, 0]
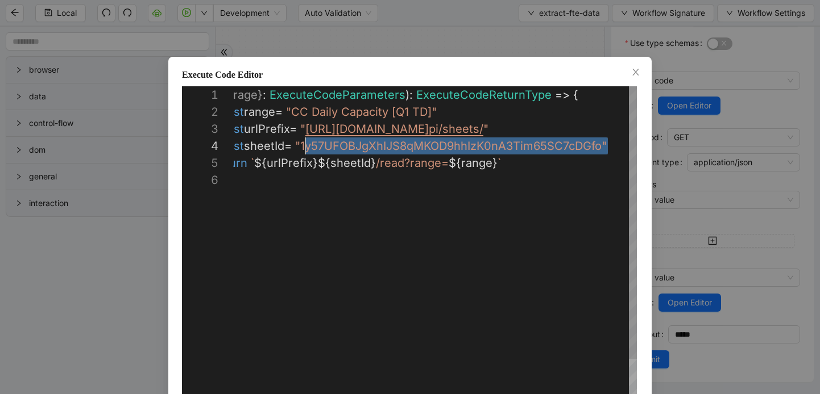
drag, startPoint x: 606, startPoint y: 146, endPoint x: 308, endPoint y: 144, distance: 298.4
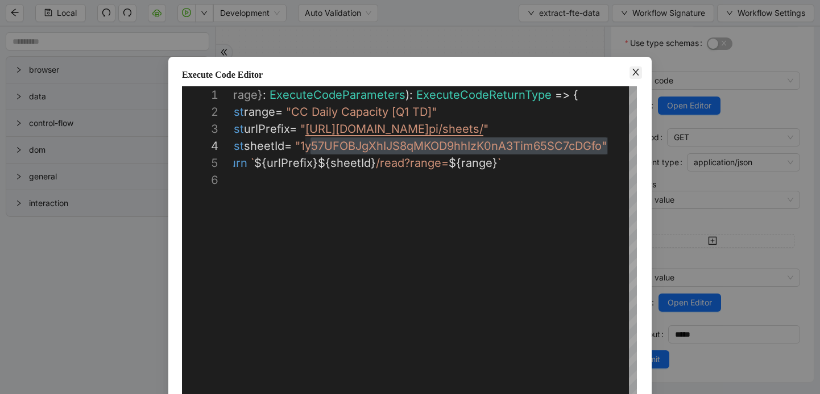
click at [631, 70] on icon "close" at bounding box center [635, 72] width 9 height 9
